Goal: Find specific page/section: Find specific page/section

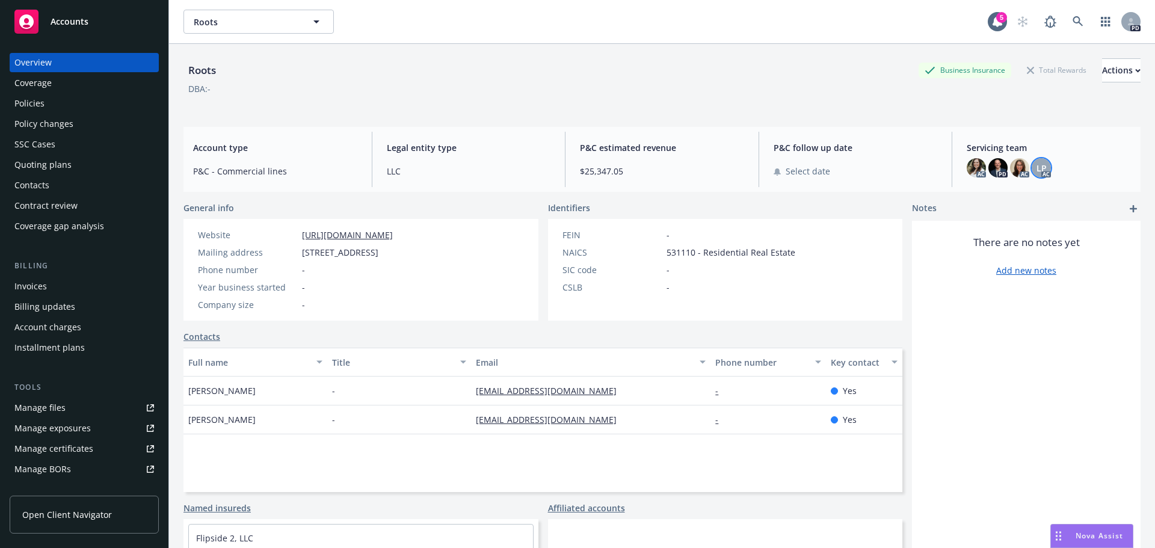
click at [1037, 166] on span "LP" at bounding box center [1042, 168] width 10 height 13
click at [1085, 159] on div "AC PD AC LP AC" at bounding box center [1049, 167] width 164 height 19
